Goal: Information Seeking & Learning: Learn about a topic

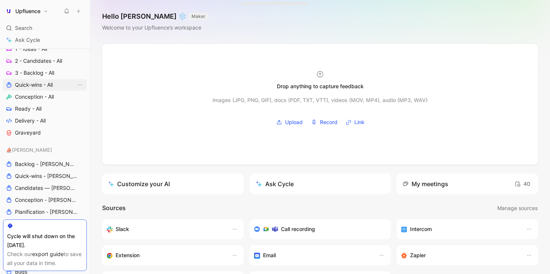
click at [35, 84] on span "Quick-wins - All" at bounding box center [34, 84] width 38 height 7
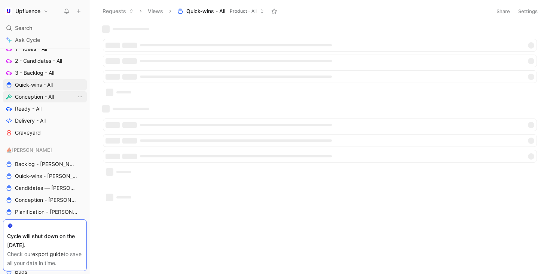
click at [32, 97] on span "Conception - All" at bounding box center [34, 96] width 39 height 7
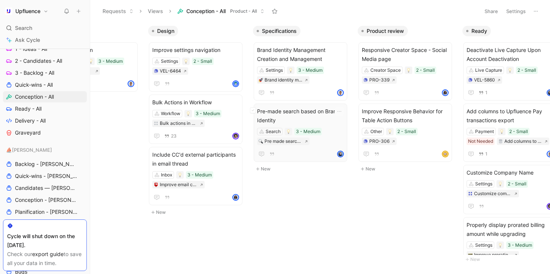
scroll to position [0, 181]
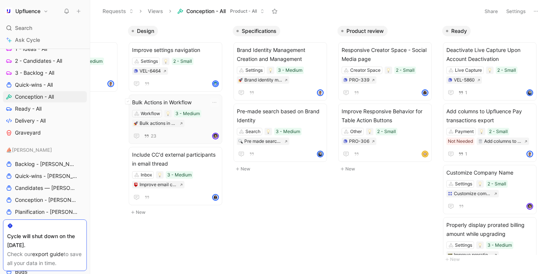
click at [194, 101] on span "Bulk Actions in Workflow" at bounding box center [175, 102] width 87 height 9
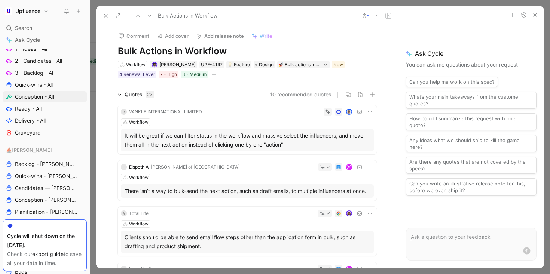
click at [216, 51] on h1 "Bulk Actions in Workflow" at bounding box center [247, 51] width 259 height 12
copy h1 "Bulk Actions in Workflow"
click at [105, 19] on button at bounding box center [106, 15] width 10 height 10
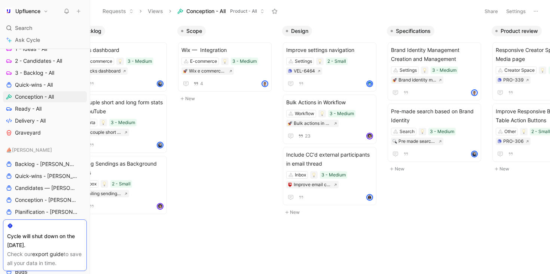
scroll to position [0, 74]
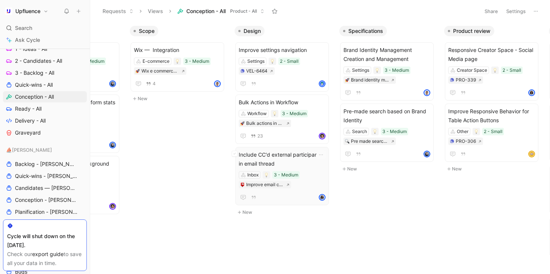
click at [291, 157] on span "Include CC'd external participants in email thread" at bounding box center [282, 159] width 87 height 18
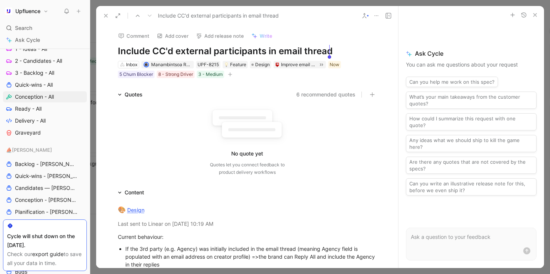
drag, startPoint x: 118, startPoint y: 50, endPoint x: 335, endPoint y: 51, distance: 217.3
click at [335, 51] on h1 "Include CC'd external participants in email thread" at bounding box center [247, 51] width 259 height 12
copy h1 "nclude CC'd external participants in email thread"
click at [188, 54] on h1 "Include CC'd external participants in email thread" at bounding box center [247, 51] width 259 height 12
drag, startPoint x: 116, startPoint y: 51, endPoint x: 333, endPoint y: 49, distance: 217.3
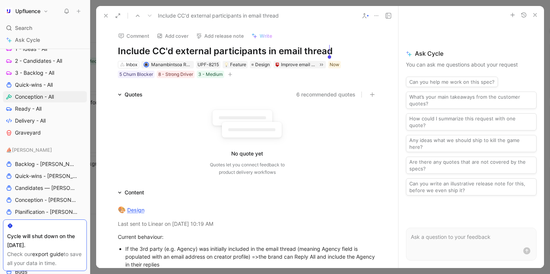
click at [333, 49] on h1 "Include CC'd external participants in email thread" at bounding box center [247, 51] width 259 height 12
copy h1 "Include CC'd external participants in email thread"
click at [104, 16] on icon at bounding box center [106, 16] width 6 height 6
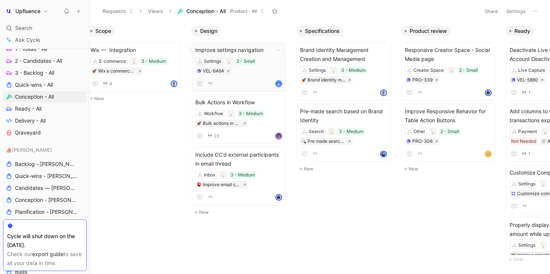
scroll to position [0, 122]
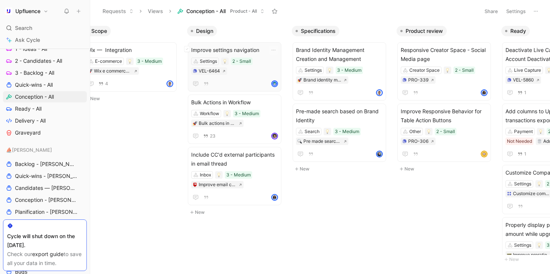
click at [254, 73] on div "Settings 2 - Small VEL-6464" at bounding box center [234, 66] width 87 height 17
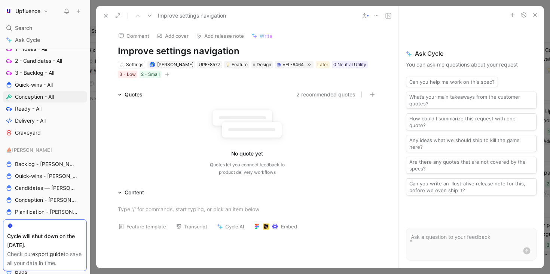
click at [105, 10] on button at bounding box center [106, 15] width 10 height 10
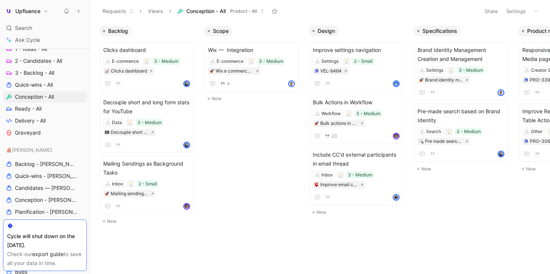
click at [260, 118] on div "Backlog Clicks dashboard E-commerce 3 - Medium Clicks dashboard Decouple short …" at bounding box center [320, 148] width 460 height 252
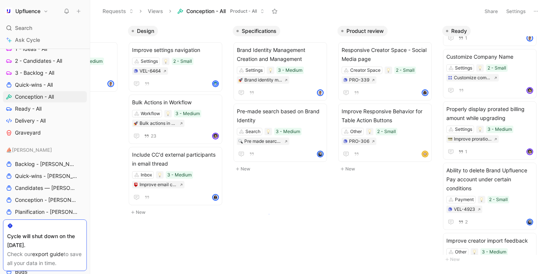
click at [269, 214] on body "Upfluence Search ⌘ K Ask Cycle Workspace Public Boards Process Feedbacks to Pro…" at bounding box center [275, 137] width 550 height 274
click at [280, 213] on body "Upfluence Search ⌘ K Ask Cycle Workspace Public Boards Process Feedbacks to Pro…" at bounding box center [275, 137] width 550 height 274
click at [371, 185] on div "Backlog Clicks dashboard E-commerce 3 - Medium Clicks dashboard Decouple short …" at bounding box center [320, 148] width 460 height 252
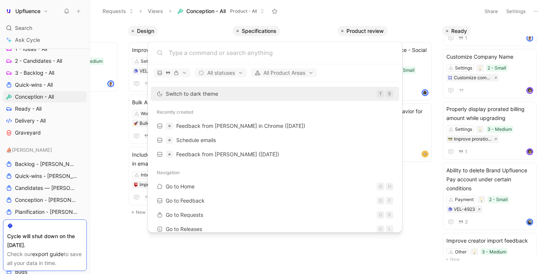
click at [216, 247] on body "Upfluence Search ⌘ K Ask Cycle Workspace Public Boards Process Feedbacks to Pro…" at bounding box center [275, 137] width 550 height 274
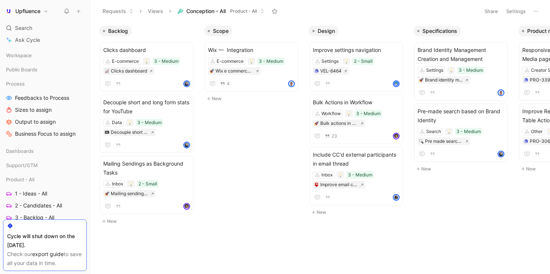
click at [244, 217] on div "Backlog Clicks dashboard E-commerce 3 - Medium Clicks dashboard Decouple short …" at bounding box center [320, 148] width 460 height 252
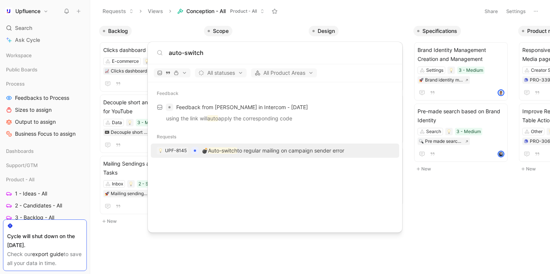
type input "auto-switch"
click at [269, 153] on p "💣 Auto-switch to regular mailing on campaign sender error" at bounding box center [273, 150] width 142 height 9
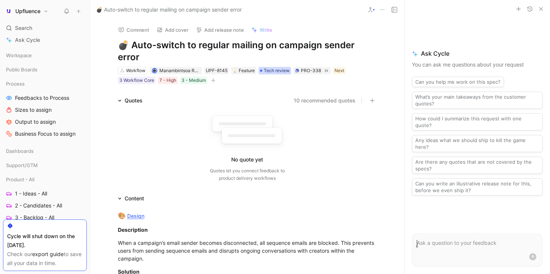
click at [278, 67] on span "Tech review" at bounding box center [277, 70] width 26 height 7
click at [273, 67] on span "Tech review" at bounding box center [277, 70] width 26 height 7
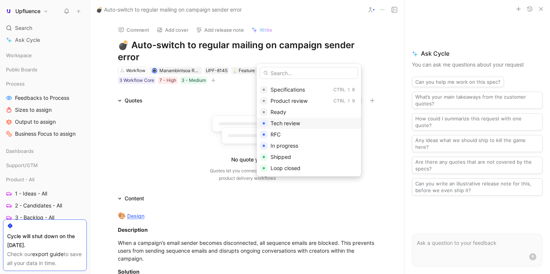
scroll to position [71, 0]
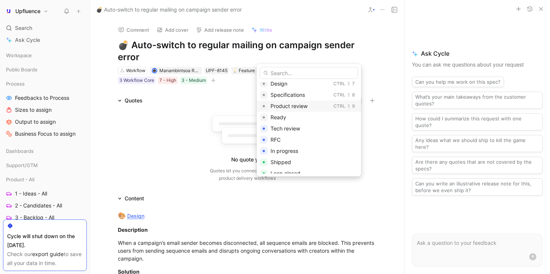
click at [289, 105] on span "Product review" at bounding box center [288, 106] width 37 height 6
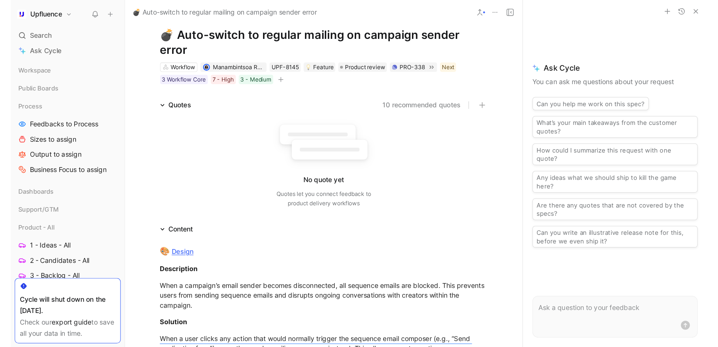
scroll to position [0, 0]
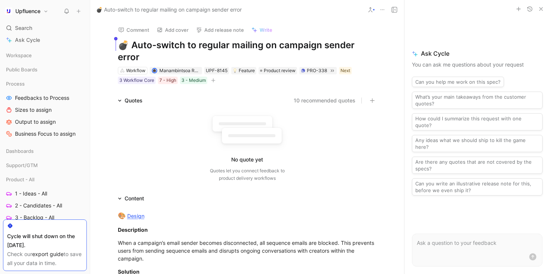
drag, startPoint x: 127, startPoint y: 45, endPoint x: 389, endPoint y: 37, distance: 261.9
click at [389, 37] on div "Comment Add cover Add release note Write 💣 Auto-switch to regular mailing on ca…" at bounding box center [247, 146] width 314 height 255
click at [128, 42] on h1 "💣 Auto-switch to regular mailing on campaign sender error" at bounding box center [247, 51] width 259 height 24
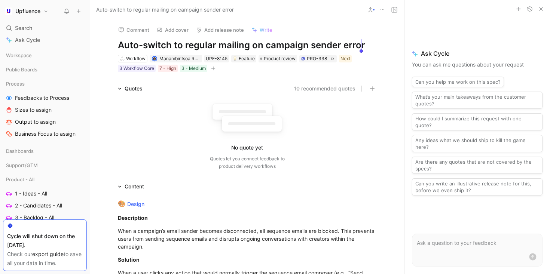
copy h1 "Auto-switch to regular mailing on campaign sender error"
click at [187, 115] on div "No quote yet Quotes let you connect feedback to product delivery workflows" at bounding box center [247, 134] width 259 height 71
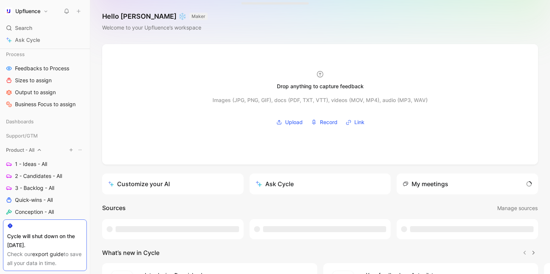
scroll to position [121, 0]
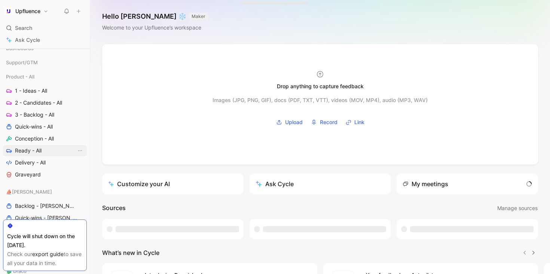
click at [42, 146] on link "Ready - All" at bounding box center [45, 150] width 84 height 11
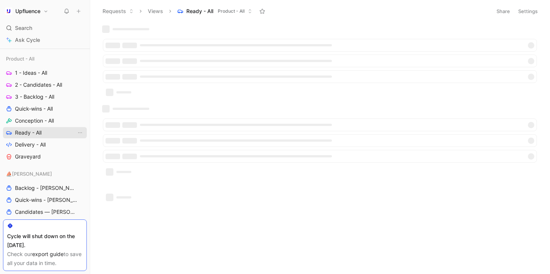
scroll to position [103, 0]
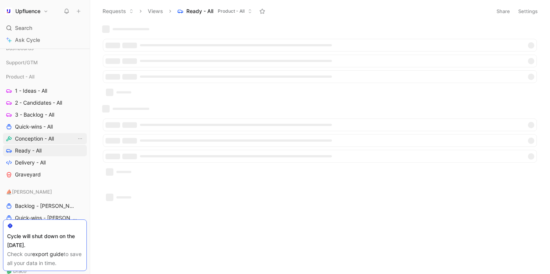
click at [42, 138] on span "Conception - All" at bounding box center [34, 138] width 39 height 7
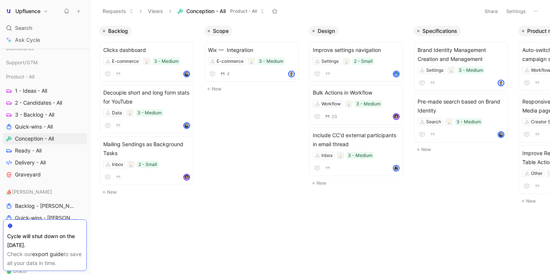
scroll to position [0, 9]
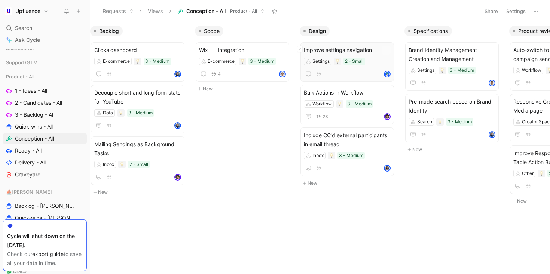
click at [343, 55] on div "Improve settings navigation Settings 2 - Small" at bounding box center [347, 62] width 87 height 33
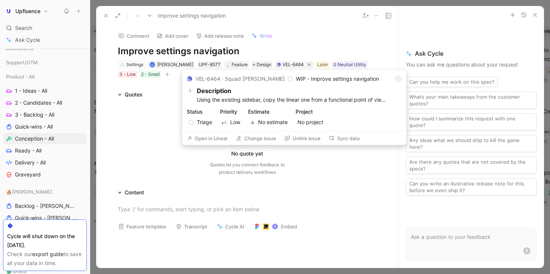
click at [219, 138] on button "Open in Linear" at bounding box center [207, 138] width 47 height 10
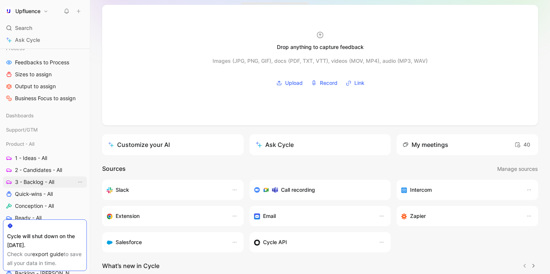
scroll to position [50, 0]
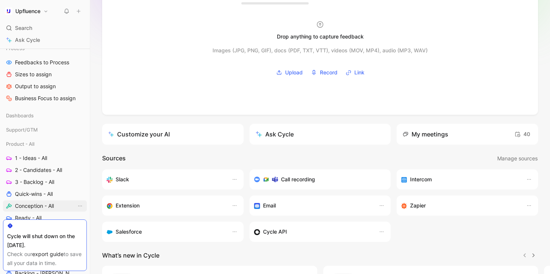
click at [39, 206] on span "Conception - All" at bounding box center [34, 205] width 39 height 7
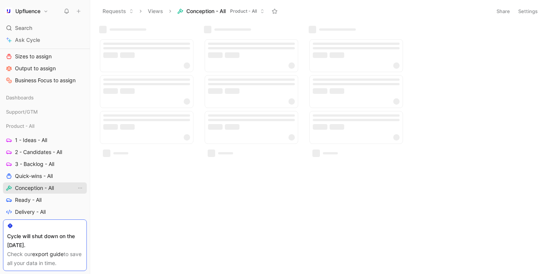
scroll to position [36, 0]
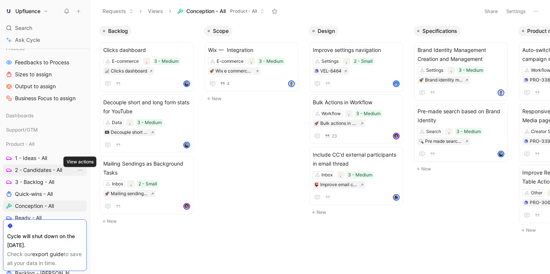
click at [53, 173] on span "2 - Candidates - All" at bounding box center [38, 169] width 47 height 7
